Goal: Task Accomplishment & Management: Complete application form

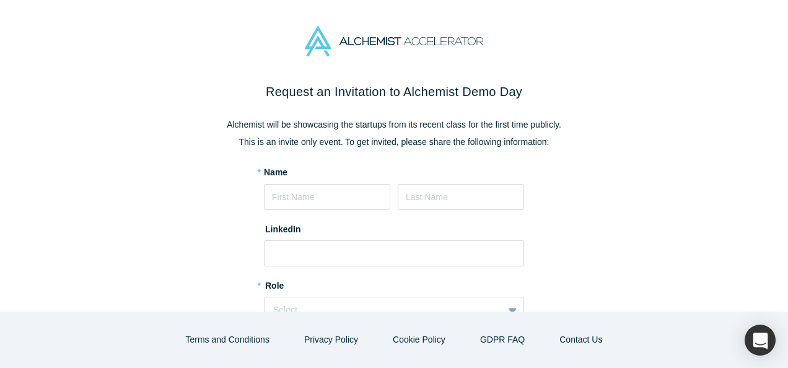
type input "KISAYIRE"
type input "RECKY"
type input "[EMAIL_ADDRESS][DOMAIN_NAME]"
click at [348, 245] on input at bounding box center [394, 253] width 260 height 26
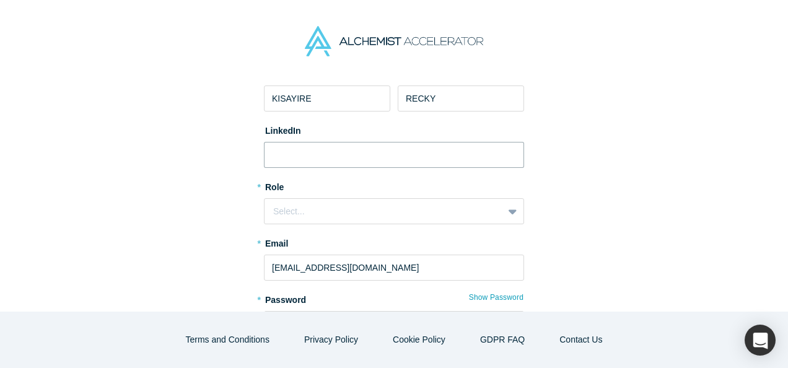
scroll to position [99, 0]
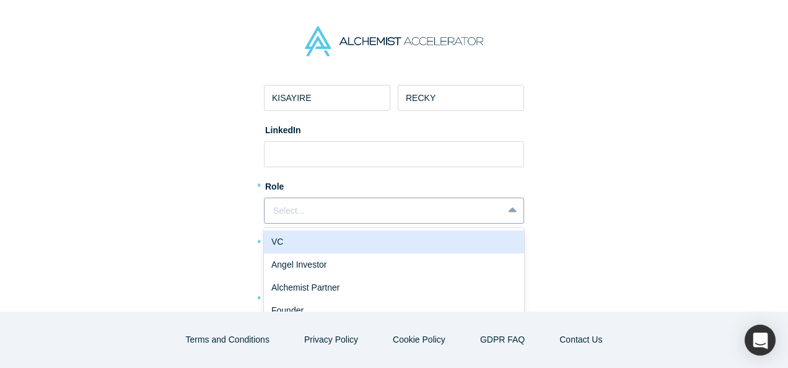
click at [324, 214] on div "Select..." at bounding box center [383, 210] width 221 height 13
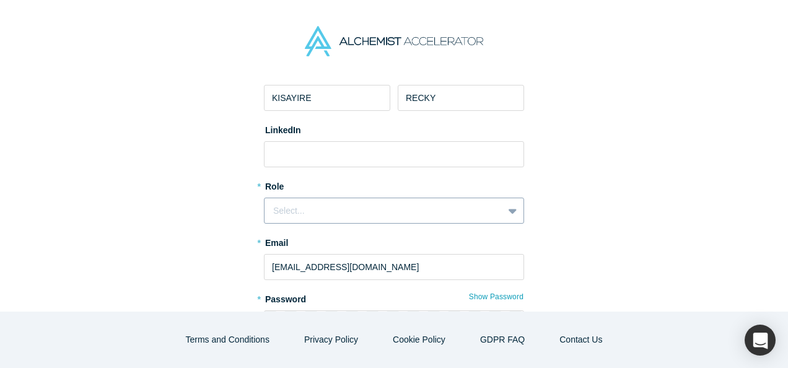
click at [324, 214] on div "Select..." at bounding box center [383, 210] width 221 height 13
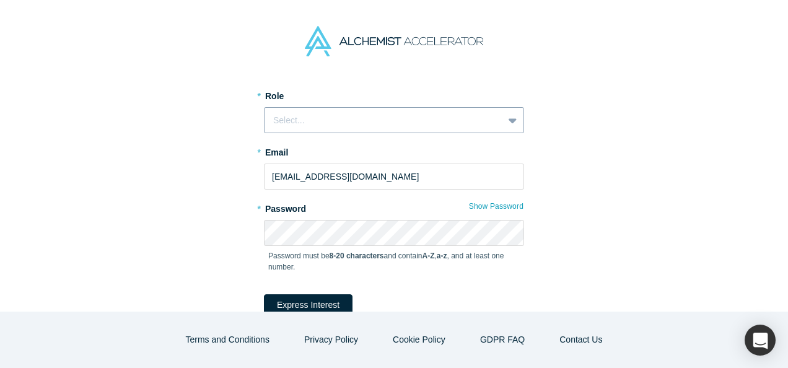
scroll to position [187, 0]
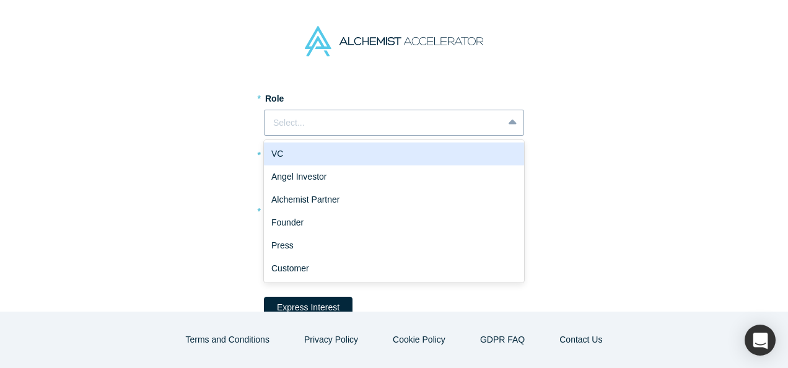
click at [307, 119] on div "Select..." at bounding box center [383, 122] width 221 height 13
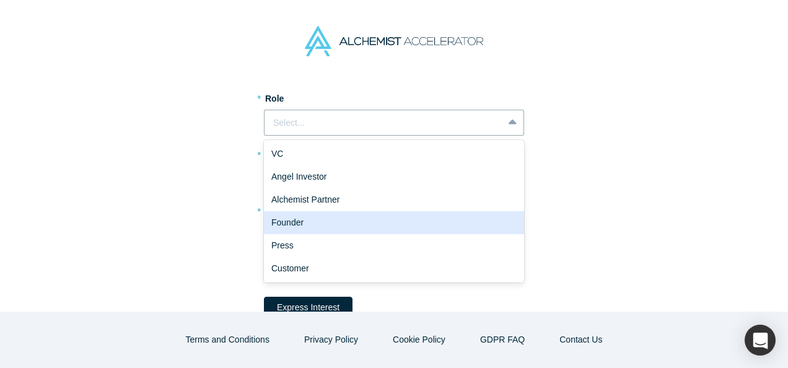
click at [280, 231] on div "Founder" at bounding box center [394, 222] width 260 height 23
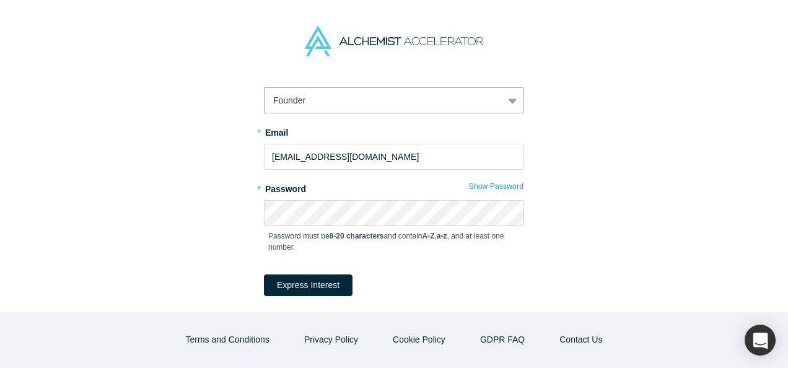
scroll to position [212, 0]
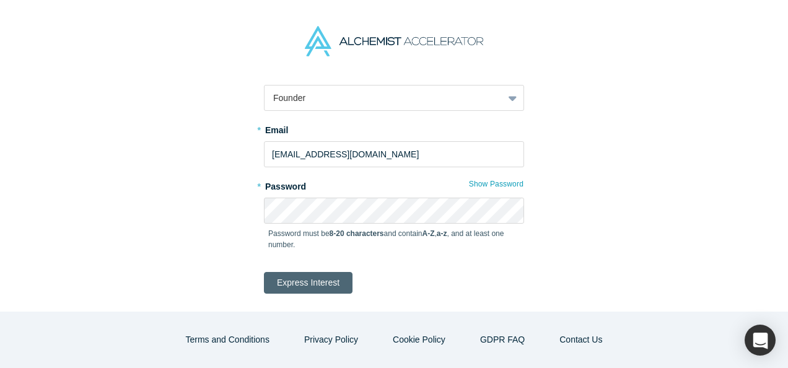
click at [274, 281] on button "Express Interest" at bounding box center [308, 283] width 89 height 22
